Goal: Information Seeking & Learning: Understand process/instructions

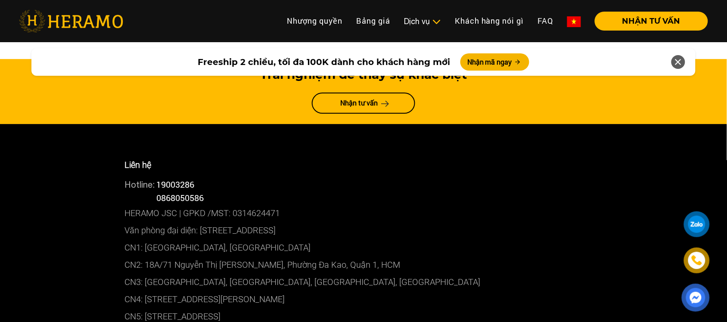
scroll to position [4627, 0]
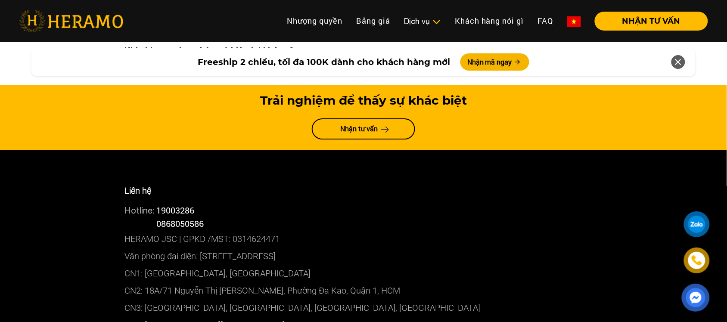
click at [263, 248] on p "Văn phòng đại diện: [STREET_ADDRESS]" at bounding box center [363, 256] width 478 height 17
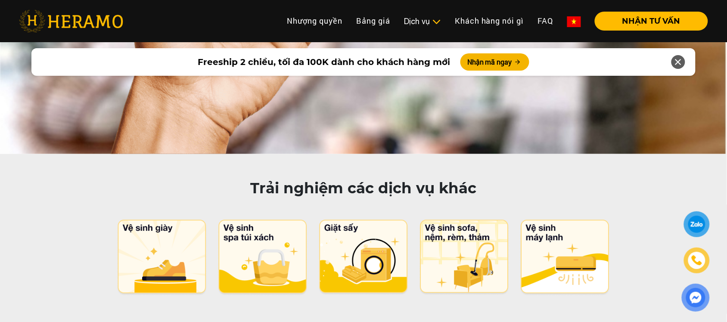
scroll to position [4197, 0]
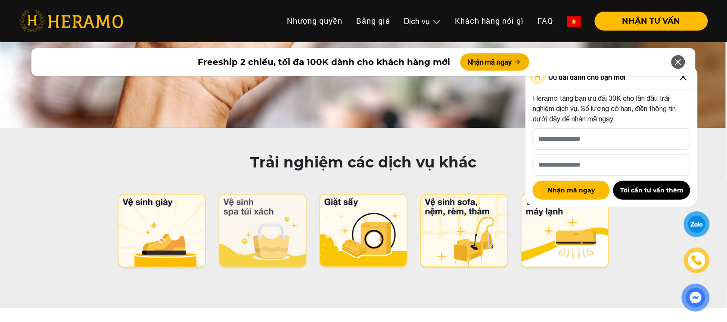
click at [278, 194] on img at bounding box center [262, 232] width 91 height 76
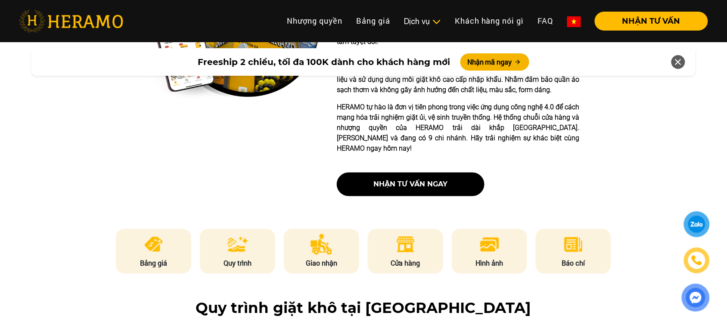
scroll to position [323, 0]
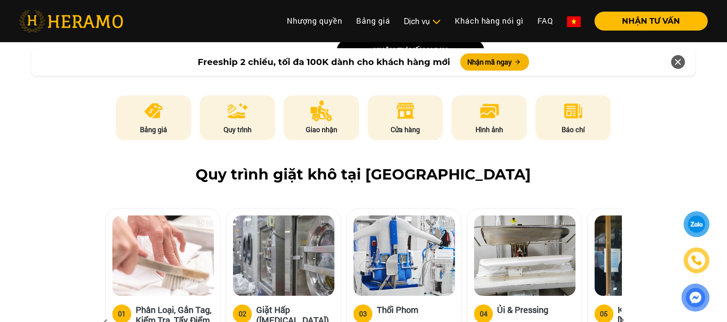
click at [154, 101] on img at bounding box center [153, 111] width 21 height 21
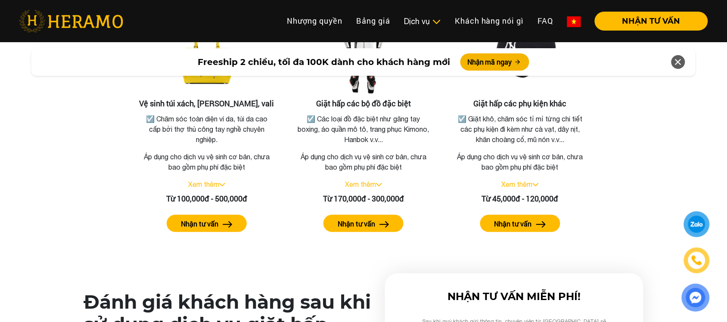
scroll to position [1867, 0]
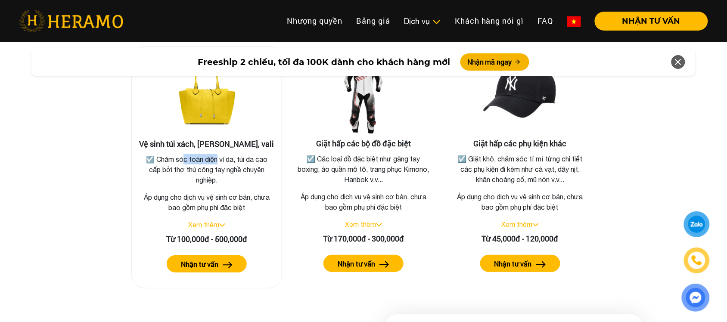
drag, startPoint x: 181, startPoint y: 145, endPoint x: 216, endPoint y: 147, distance: 34.5
click at [216, 154] on p "☑️ Chăm sóc toàn diện ví da, túi da cao cấp bởi thợ thủ công tay nghề chuyên ng…" at bounding box center [206, 169] width 133 height 31
click at [216, 162] on p "☑️ Chăm sóc toàn diện ví da, túi da cao cấp bởi thợ thủ công tay nghề chuyên ng…" at bounding box center [206, 169] width 133 height 31
click at [211, 221] on link "Xem thêm" at bounding box center [203, 225] width 31 height 8
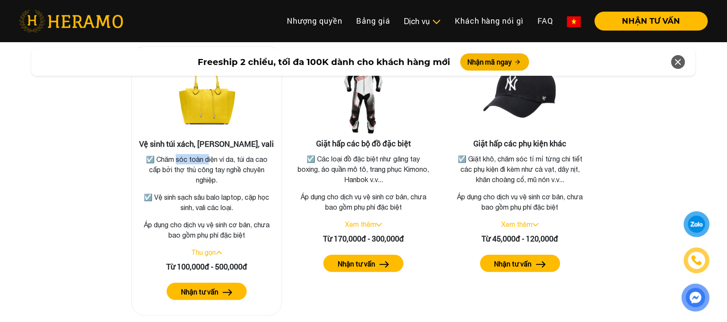
drag, startPoint x: 173, startPoint y: 148, endPoint x: 208, endPoint y: 147, distance: 34.4
click at [208, 154] on p "☑️ Chăm sóc toàn diện ví da, túi da cao cấp bởi thợ thủ công tay nghề chuyên ng…" at bounding box center [206, 169] width 133 height 31
click at [225, 154] on p "☑️ Chăm sóc toàn diện ví da, túi da cao cấp bởi thợ thủ công tay nghề chuyên ng…" at bounding box center [206, 169] width 133 height 31
click at [210, 287] on label "Nhận tư vấn" at bounding box center [199, 292] width 37 height 10
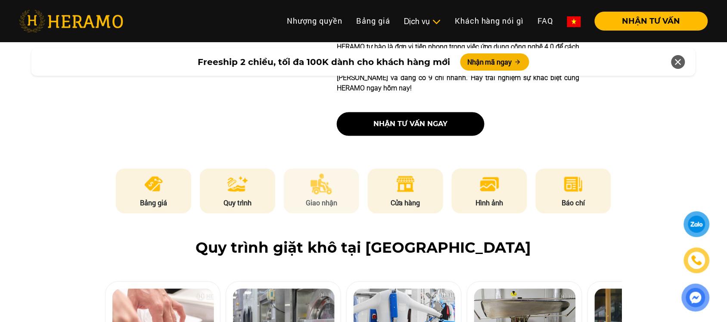
scroll to position [323, 0]
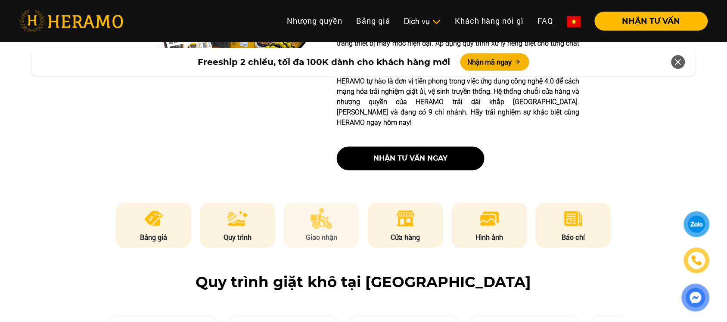
click at [334, 203] on li "Giao nhận" at bounding box center [322, 225] width 76 height 45
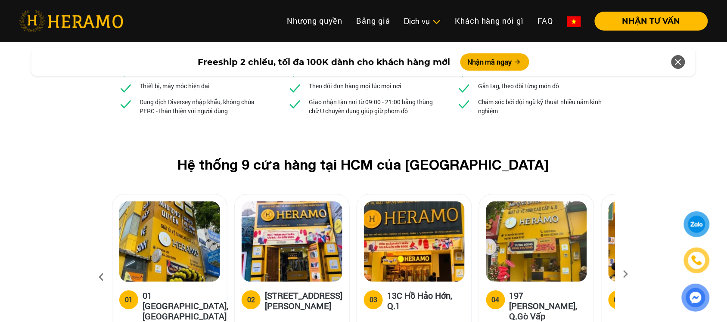
scroll to position [3294, 0]
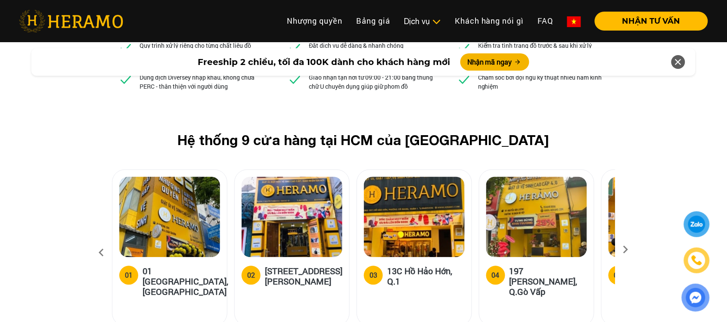
click at [625, 250] on icon at bounding box center [625, 253] width 15 height 6
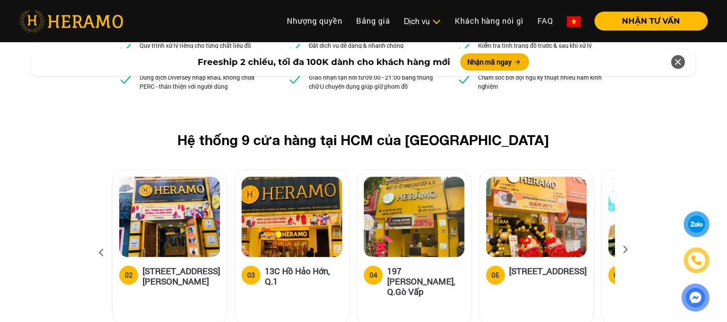
click at [624, 250] on icon at bounding box center [625, 253] width 15 height 6
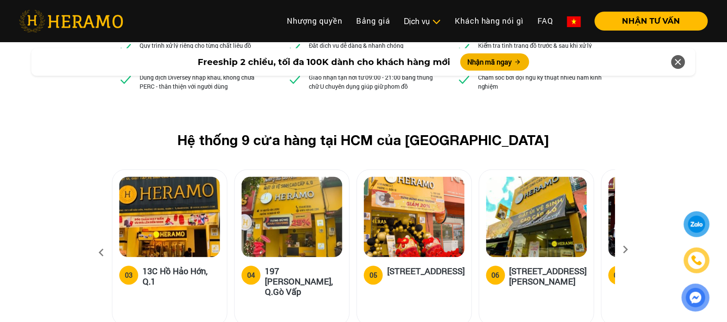
click at [417, 266] on h5 "[STREET_ADDRESS]" at bounding box center [425, 274] width 77 height 17
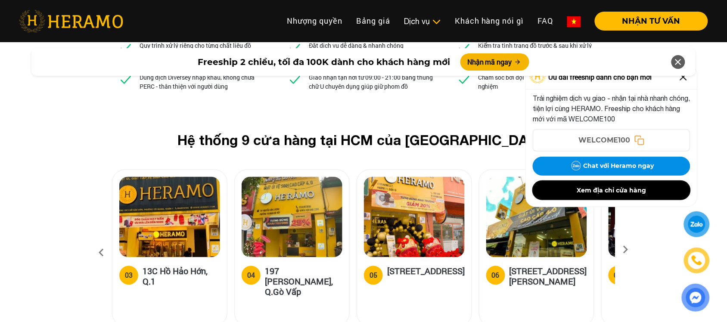
click at [606, 190] on button "Xem địa chỉ cửa hàng" at bounding box center [611, 190] width 158 height 19
